Goal: Task Accomplishment & Management: Complete application form

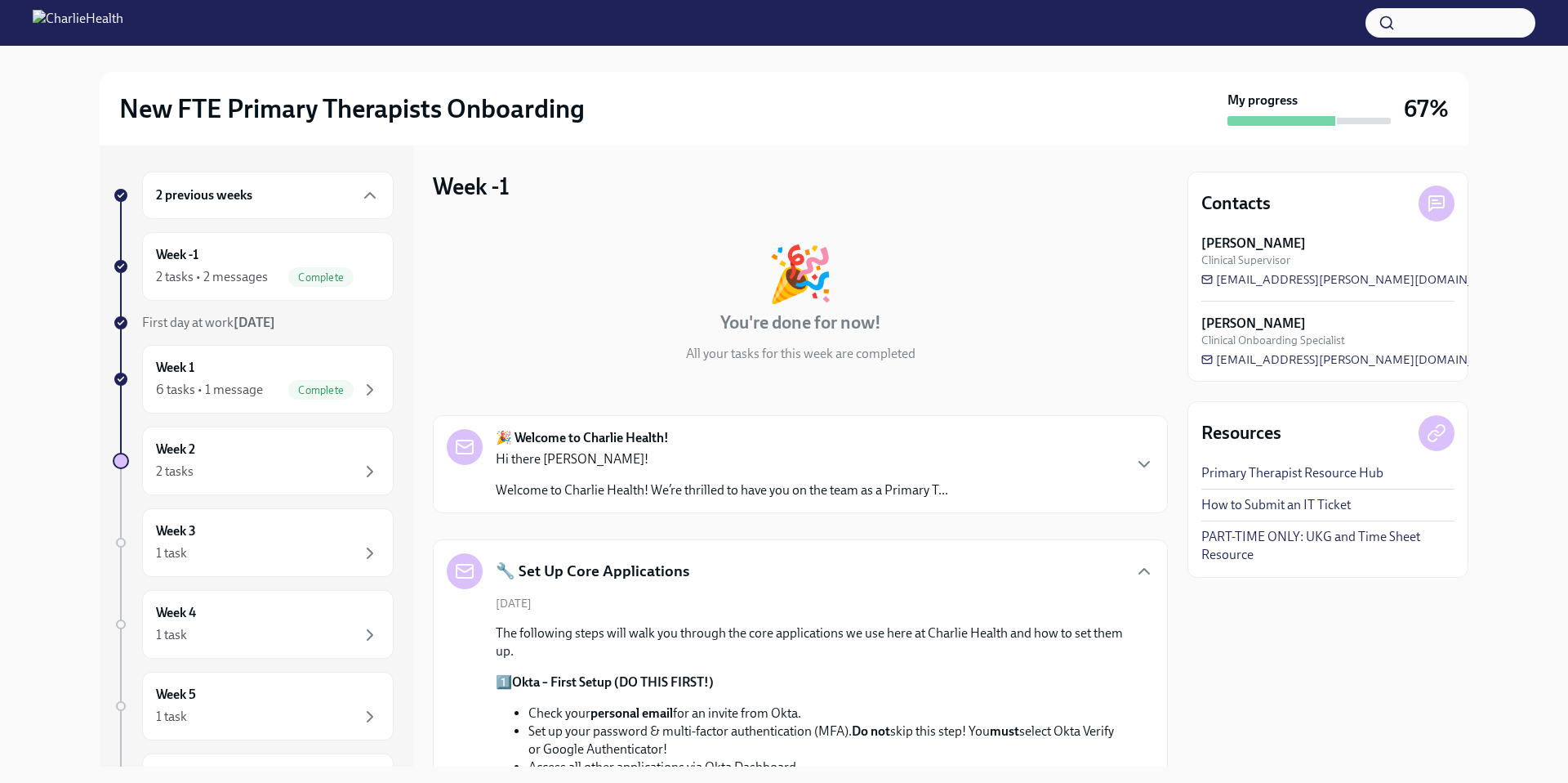
scroll to position [816, 0]
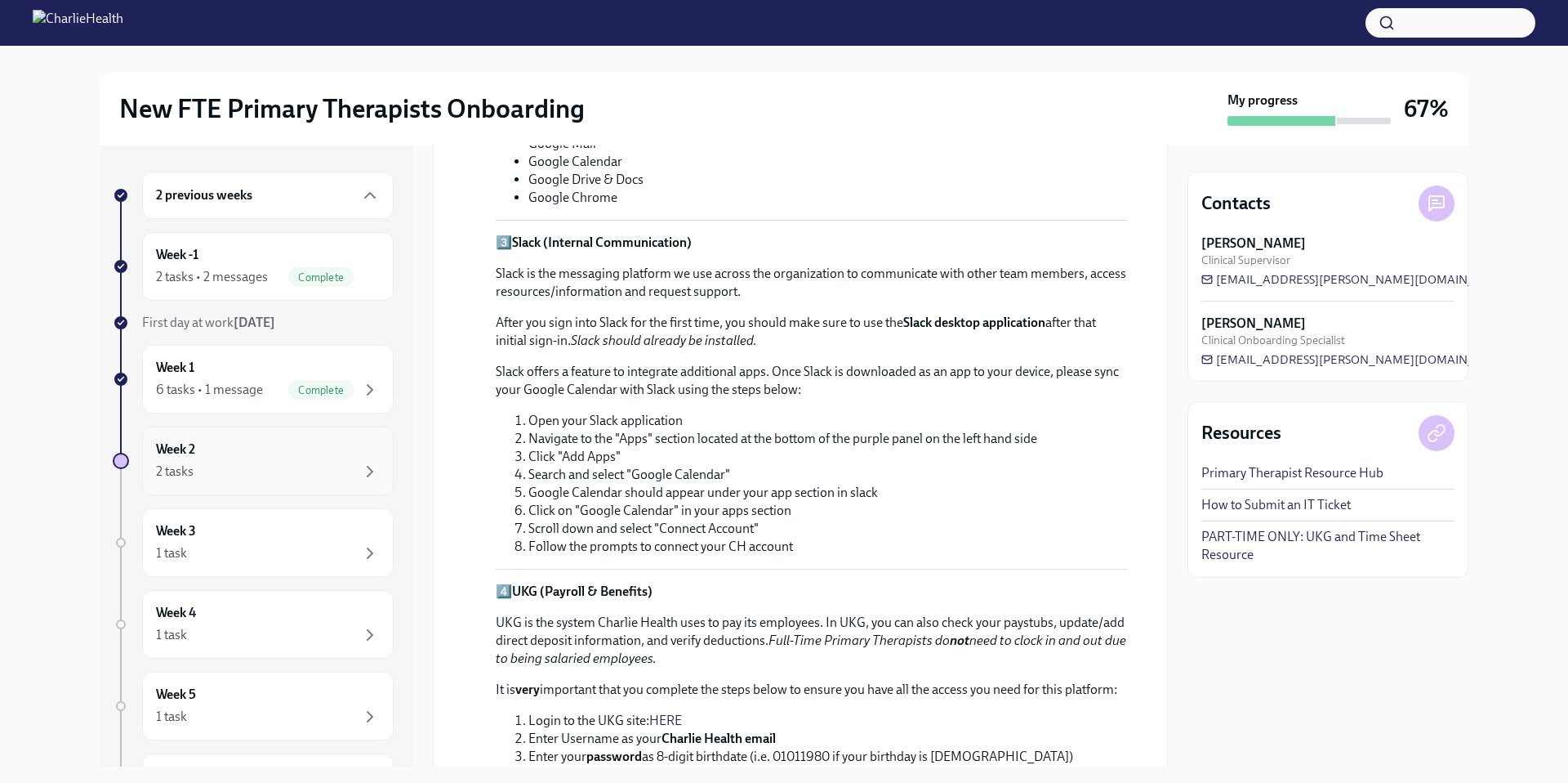
click at [259, 468] on div "2 tasks" at bounding box center [267, 471] width 224 height 20
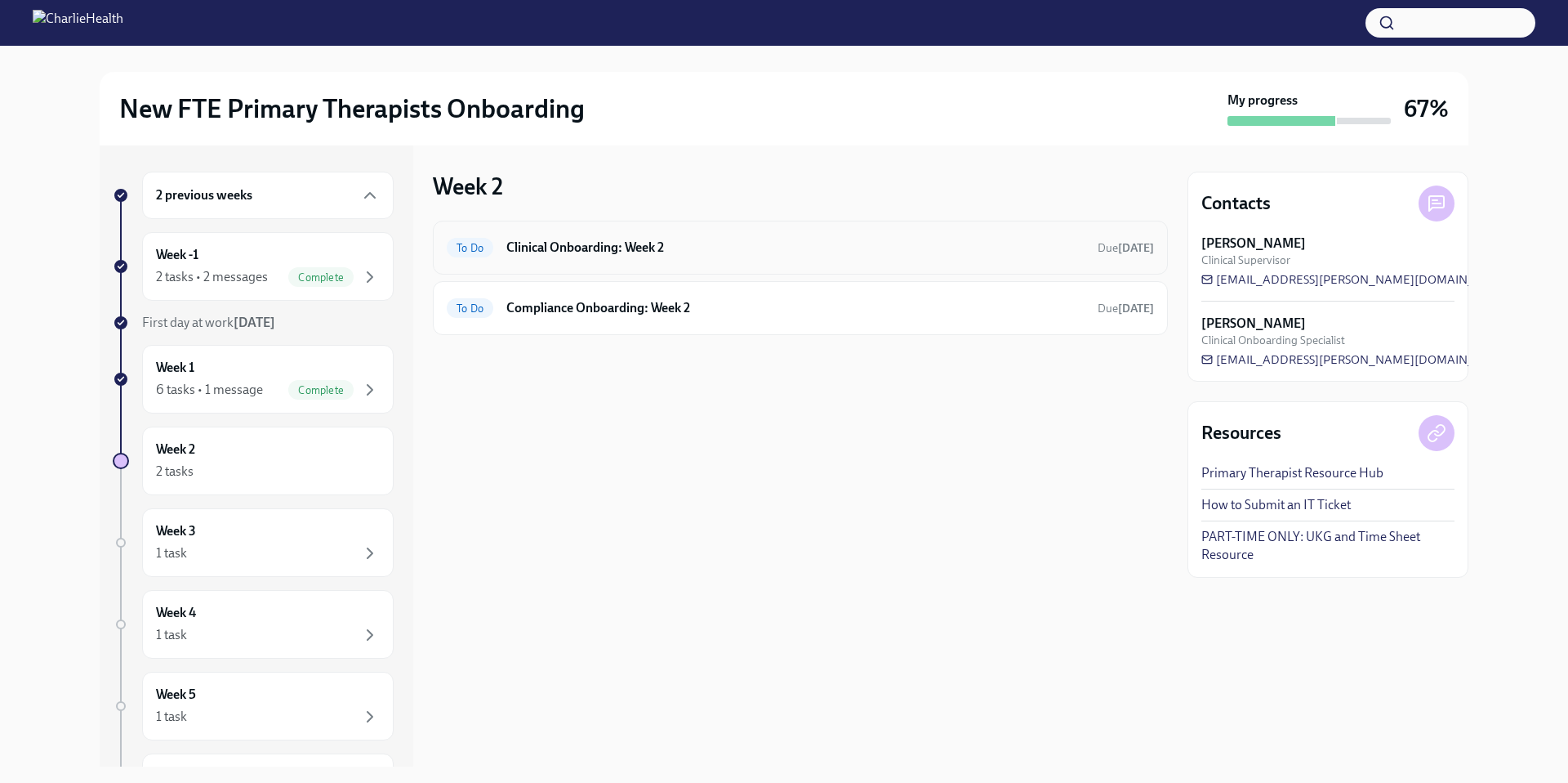
click at [649, 249] on h6 "Clinical Onboarding: Week 2" at bounding box center [795, 248] width 578 height 18
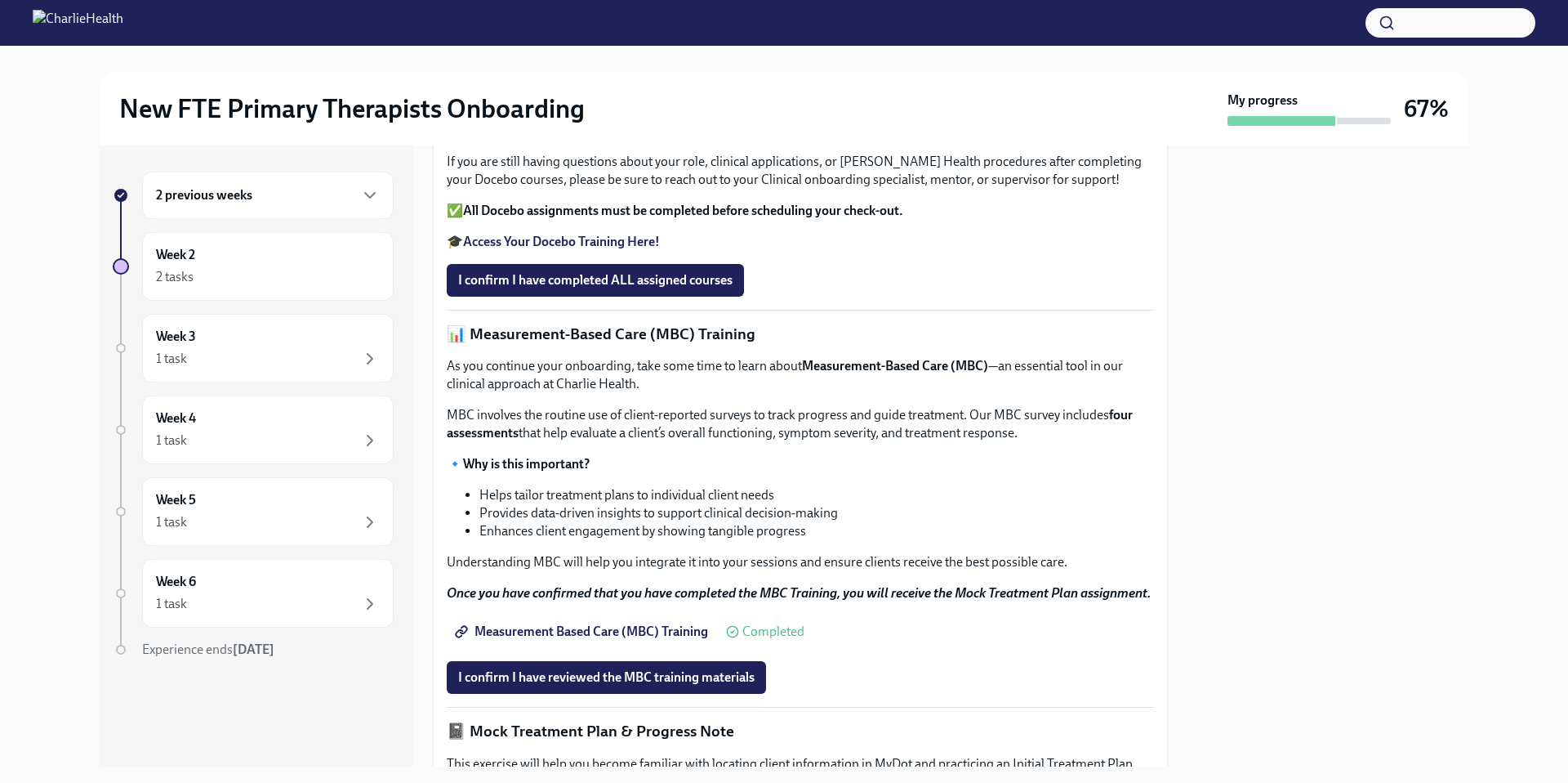
scroll to position [558, 0]
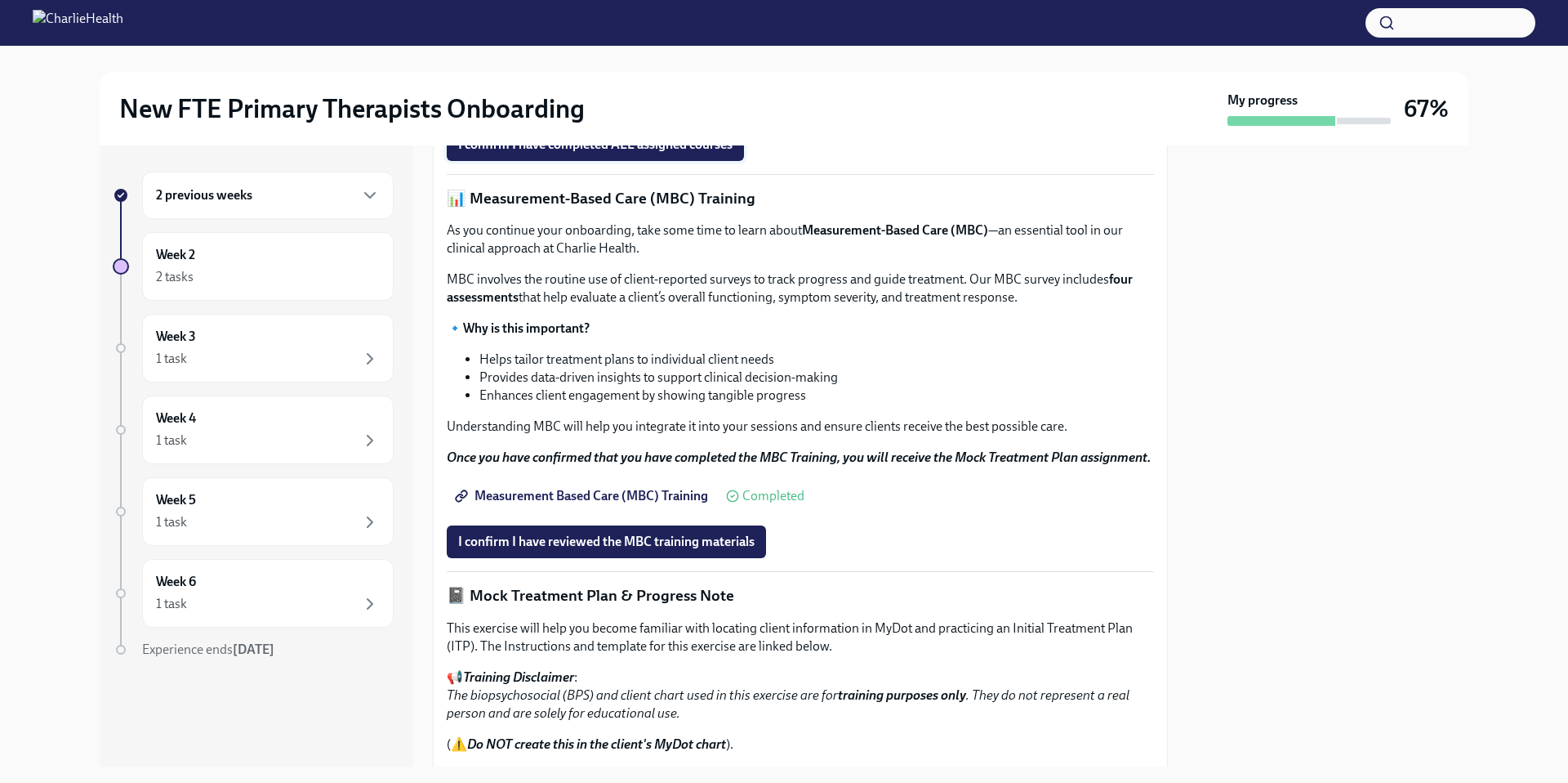
click at [532, 153] on span "I confirm I have completed ALL assigned courses" at bounding box center [595, 144] width 274 height 17
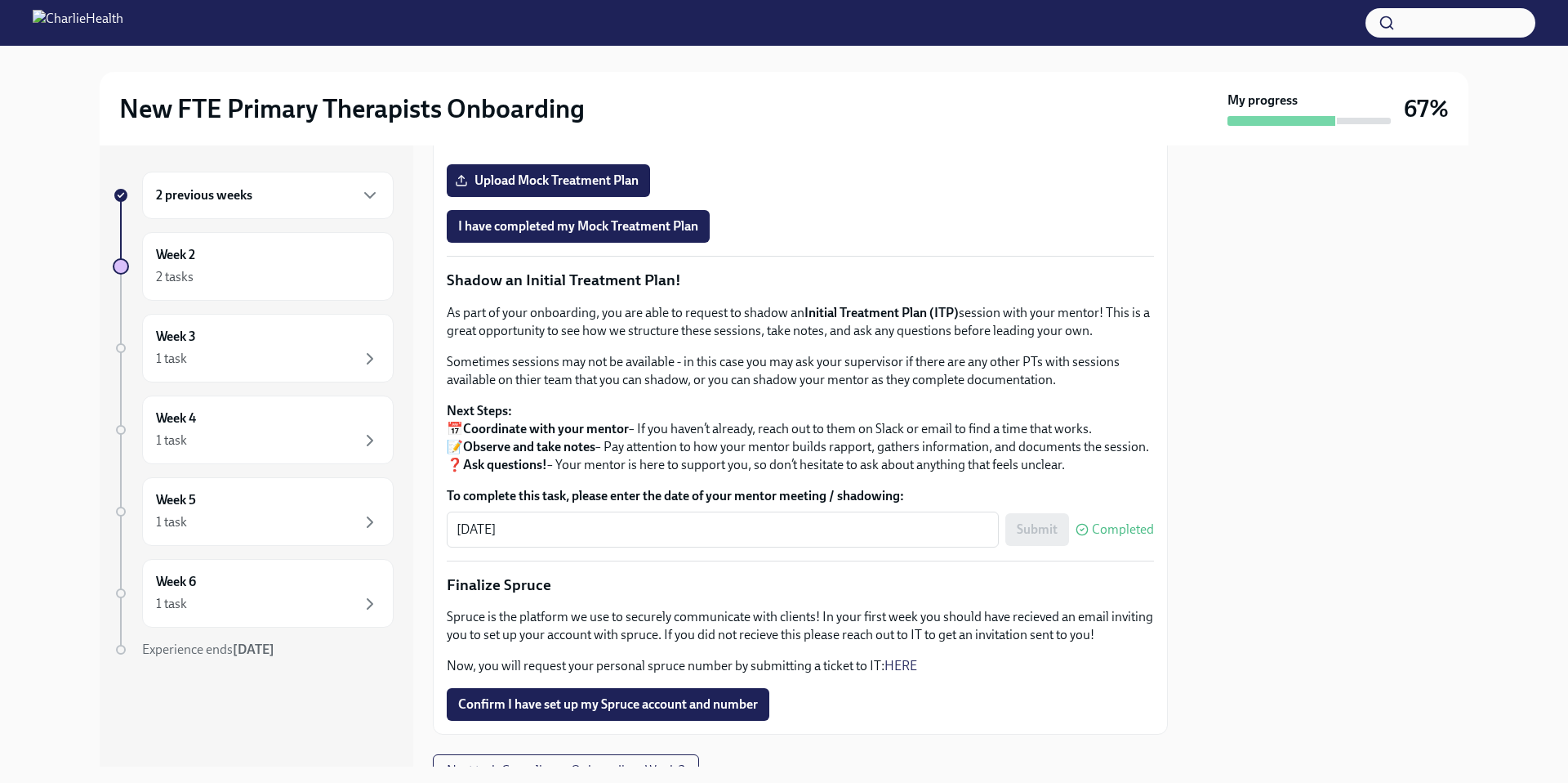
scroll to position [1413, 0]
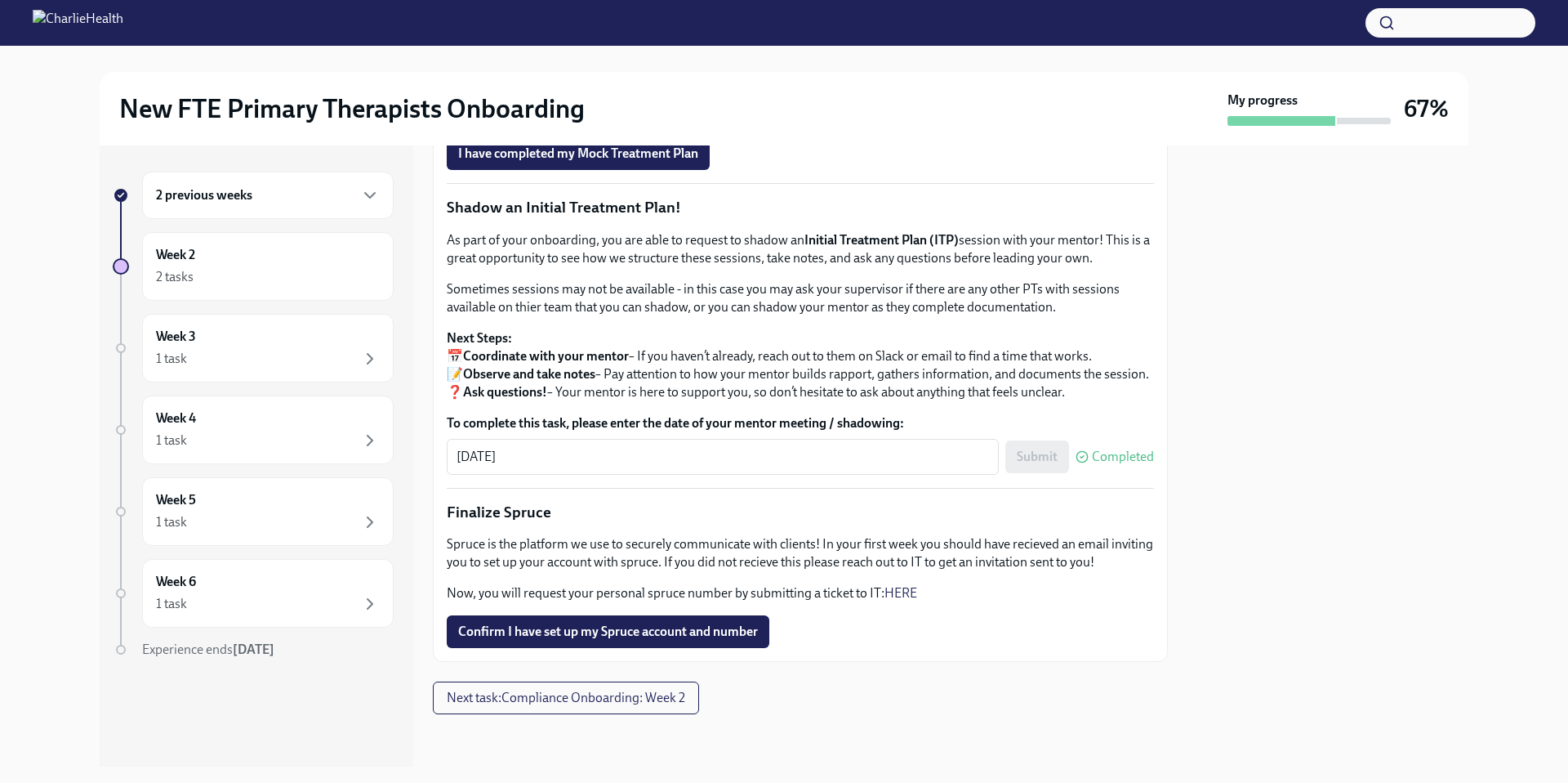
click at [540, 116] on span "Upload Mock Treatment Plan" at bounding box center [548, 107] width 180 height 17
click at [0, 0] on input "Upload Mock Treatment Plan" at bounding box center [0, 0] width 0 height 0
click at [601, 70] on span "Onboarding Mock Treatment Plan" at bounding box center [562, 62] width 208 height 17
click at [900, 592] on link "HERE" at bounding box center [900, 593] width 33 height 16
